Goal: Navigation & Orientation: Find specific page/section

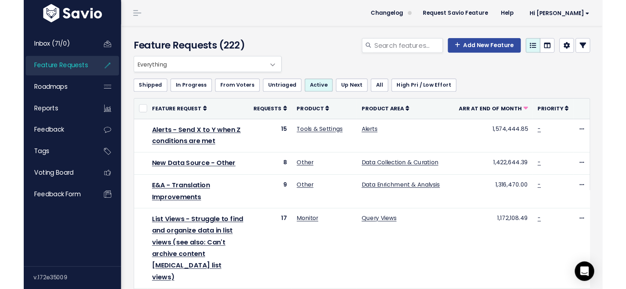
scroll to position [27, 0]
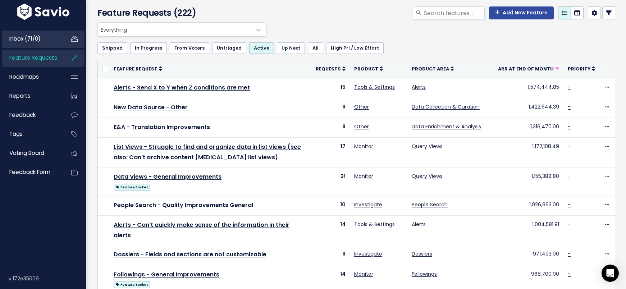
click at [19, 40] on span "Inbox (71/0)" at bounding box center [24, 39] width 31 height 8
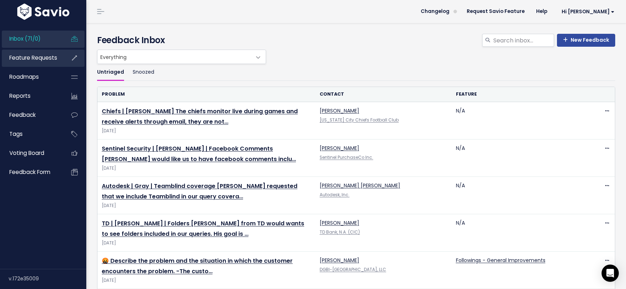
click at [20, 58] on span "Feature Requests" at bounding box center [33, 58] width 48 height 8
